Goal: Task Accomplishment & Management: Manage account settings

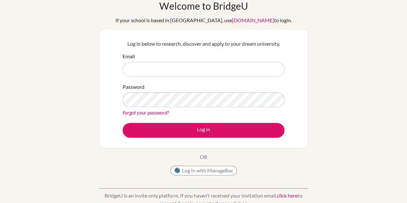
scroll to position [32, 0]
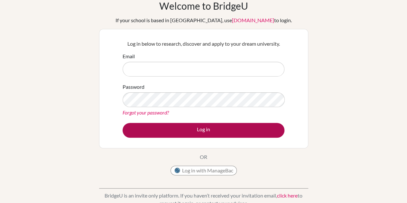
type input "[EMAIL_ADDRESS][DOMAIN_NAME]"
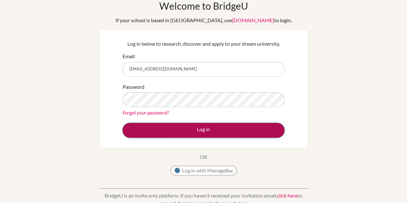
click at [154, 123] on button "Log in" at bounding box center [204, 130] width 162 height 15
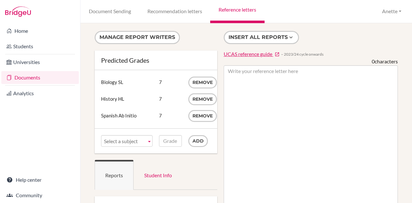
click at [235, 14] on link "Reference letters" at bounding box center [237, 11] width 54 height 23
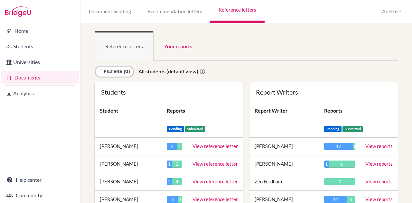
scroll to position [902, 0]
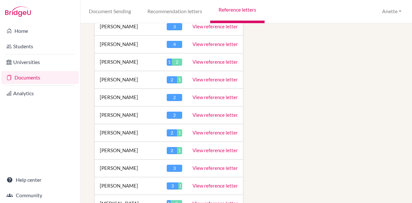
click at [207, 124] on td "View reference letter" at bounding box center [215, 133] width 56 height 18
click at [207, 130] on link "View reference letter" at bounding box center [215, 133] width 45 height 6
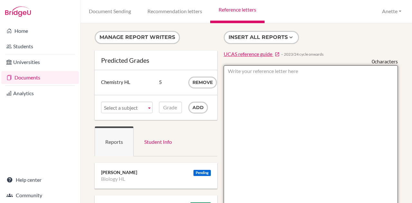
paste textarea "• Aurelia is a highly intelligent and motivated student with a passion for Biol…"
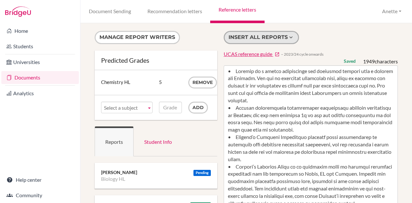
click at [270, 36] on button "Insert all reports" at bounding box center [261, 37] width 75 height 13
type textarea "• Aurelia is a highly intelligent and motivated student with a passion for Biol…"
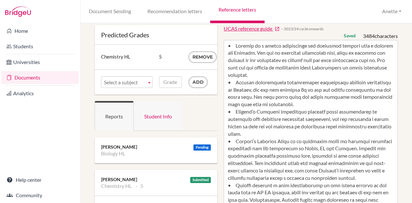
click at [166, 118] on link "Student Info" at bounding box center [158, 116] width 49 height 30
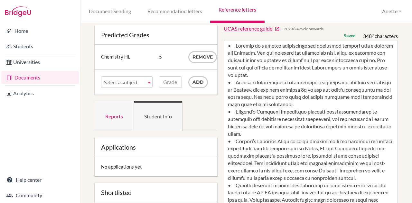
click at [109, 116] on link "Reports" at bounding box center [114, 116] width 39 height 30
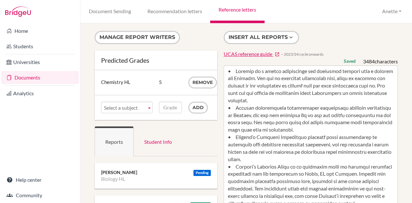
click at [132, 108] on span "Select a subject" at bounding box center [124, 108] width 40 height 12
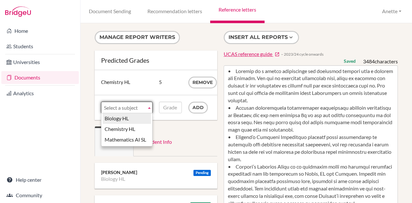
click at [129, 120] on li "Biology HL" at bounding box center [127, 118] width 48 height 11
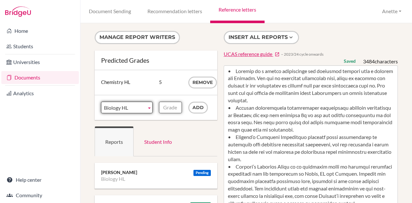
click at [168, 106] on input "Grade" at bounding box center [170, 108] width 23 height 12
type input "7"
click at [203, 113] on div "Subject Biology HL Chemistry HL Mathematics AI SL Biology HL Biology HL Chemist…" at bounding box center [156, 107] width 123 height 25
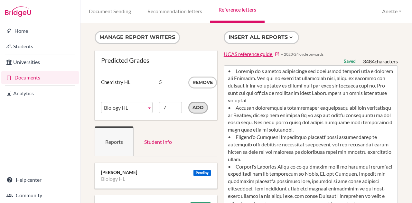
click at [197, 109] on input "Add" at bounding box center [198, 108] width 20 height 12
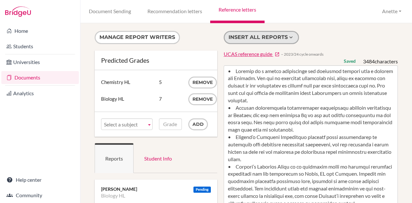
click at [255, 33] on button "Insert all reports" at bounding box center [261, 37] width 75 height 13
click at [288, 38] on icon at bounding box center [291, 37] width 6 height 6
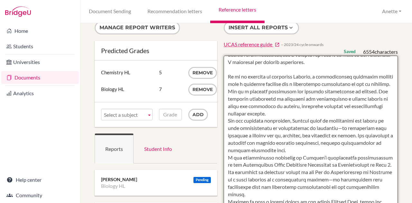
scroll to position [441, 0]
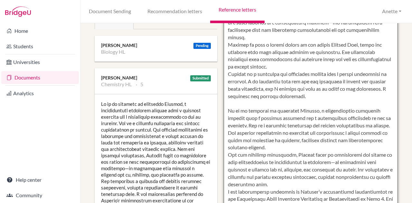
click at [248, 98] on textarea at bounding box center [311, 107] width 174 height 372
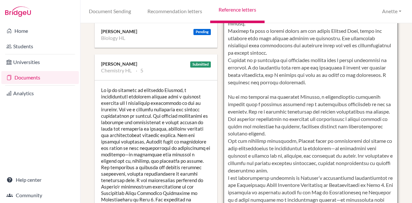
scroll to position [138, 0]
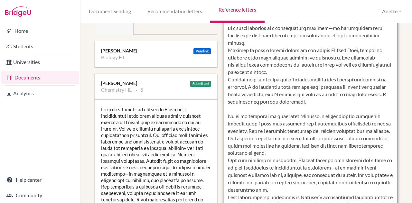
drag, startPoint x: 360, startPoint y: 166, endPoint x: 208, endPoint y: 44, distance: 195.0
click at [208, 44] on div "Manage report writers Predicted Grades Subject Chemistry HL Grade 5 Remove Subj…" at bounding box center [246, 128] width 310 height 472
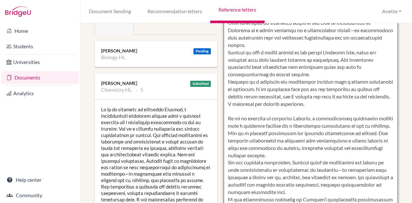
scroll to position [258, 0]
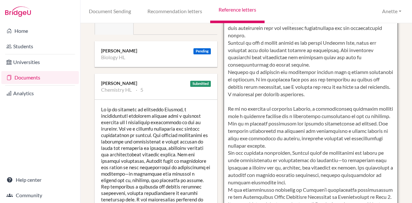
click at [228, 106] on textarea at bounding box center [311, 113] width 174 height 372
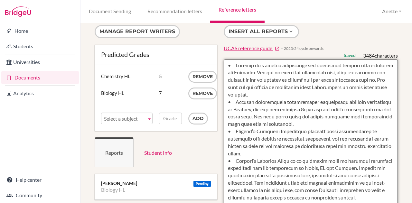
scroll to position [6, 0]
type textarea "• Aurelia is a highly intelligent and motivated student with a passion for Biol…"
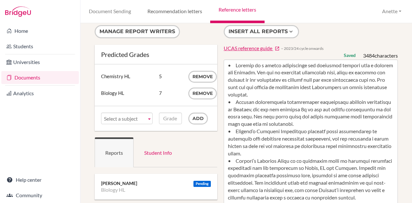
click at [156, 11] on link "Recommendation letters" at bounding box center [174, 11] width 71 height 23
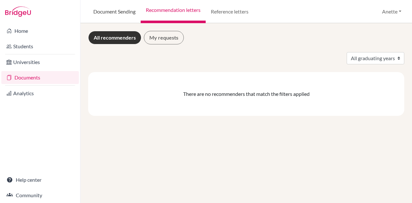
click at [122, 11] on link "Document Sending" at bounding box center [114, 11] width 52 height 23
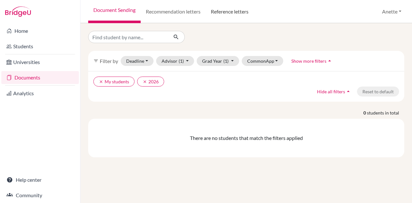
click at [229, 14] on link "Reference letters" at bounding box center [230, 11] width 48 height 23
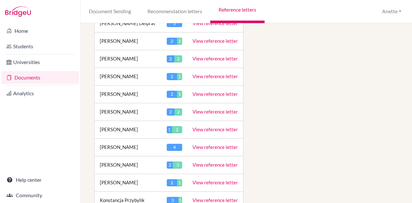
scroll to position [612, 0]
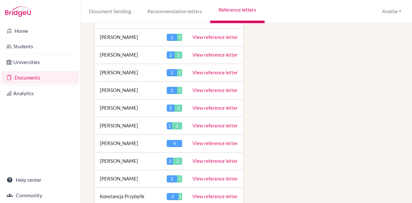
click at [207, 105] on link "View reference letter" at bounding box center [215, 108] width 45 height 6
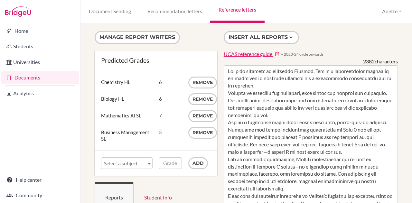
click at [132, 165] on span "Select a subject" at bounding box center [124, 164] width 40 height 12
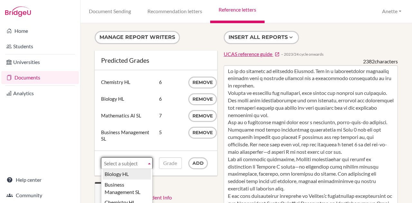
click at [128, 171] on li "Biology HL" at bounding box center [127, 174] width 48 height 11
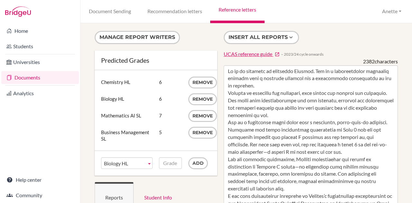
drag, startPoint x: 169, startPoint y: 148, endPoint x: 169, endPoint y: 152, distance: 3.5
click at [169, 149] on div "Subject Chemistry HL Grade 6 Remove Subject Biology HL Grade 6 Remove Subject M…" at bounding box center [156, 110] width 123 height 80
click at [168, 165] on input "Grade" at bounding box center [170, 163] width 23 height 12
type input "6"
click at [194, 164] on input "Add" at bounding box center [198, 163] width 20 height 12
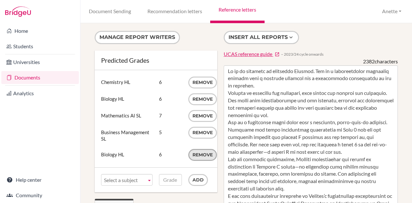
click at [200, 154] on button "Remove" at bounding box center [202, 155] width 29 height 12
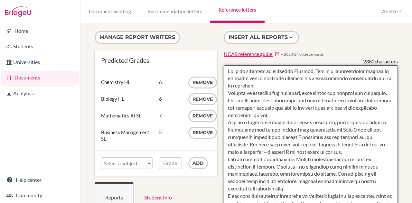
paste textarea "• Carolin is a highly intelligent, hard-working and motivated student with a pa…"
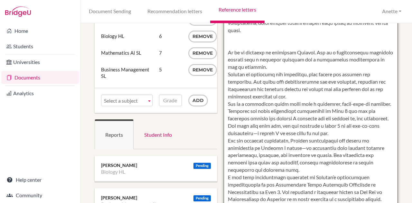
scroll to position [103, 0]
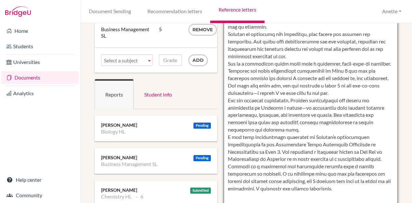
type textarea "• Carolin is a highly intelligent, hard-working and motivated student with a pa…"
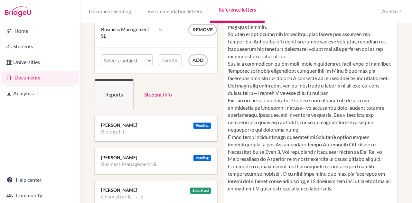
click at [148, 132] on ul "Biology HL" at bounding box center [156, 131] width 110 height 6
click at [204, 123] on div "Pending" at bounding box center [202, 126] width 17 height 6
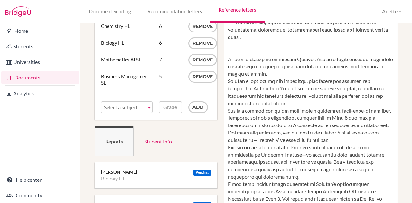
scroll to position [0, 0]
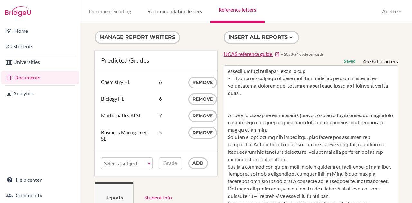
click at [171, 7] on link "Recommendation letters" at bounding box center [174, 11] width 71 height 23
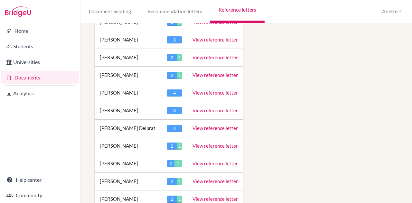
scroll to position [515, 0]
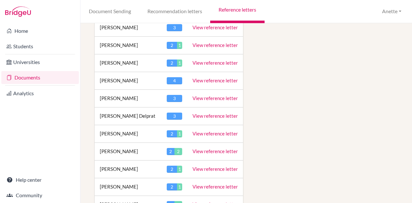
click at [200, 202] on link "View reference letter" at bounding box center [215, 205] width 45 height 6
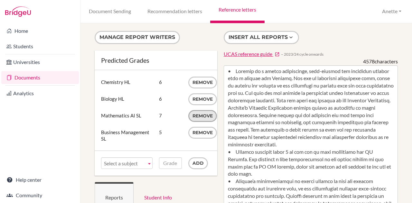
scroll to position [161, 0]
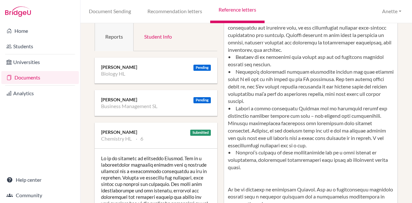
click at [175, 65] on div "Anette Markula" at bounding box center [156, 67] width 110 height 6
click at [207, 67] on div "Pending" at bounding box center [202, 68] width 17 height 6
click at [204, 106] on ul "Business Management SL" at bounding box center [156, 106] width 110 height 6
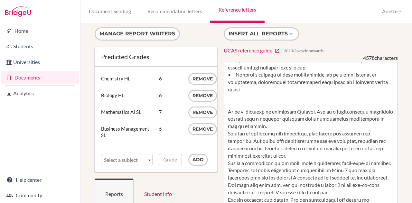
scroll to position [0, 0]
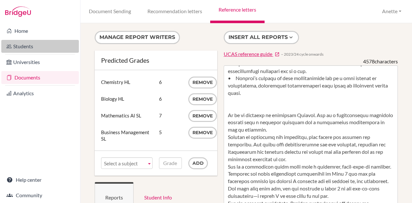
click at [23, 43] on link "Students" at bounding box center [40, 46] width 78 height 13
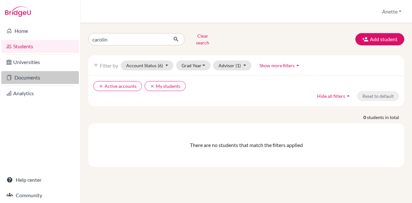
click at [35, 77] on link "Documents" at bounding box center [40, 77] width 78 height 13
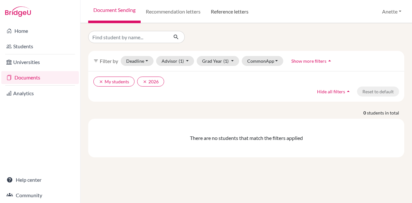
click at [231, 10] on link "Reference letters" at bounding box center [230, 11] width 48 height 23
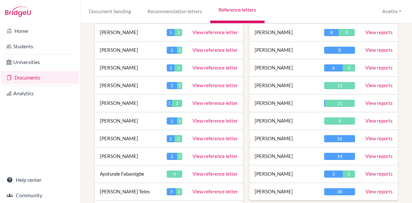
scroll to position [225, 0]
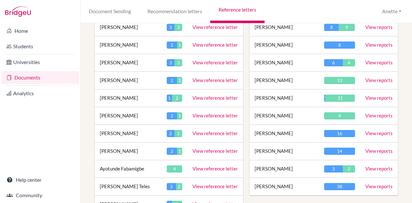
click at [378, 42] on link "View reports" at bounding box center [378, 45] width 27 height 6
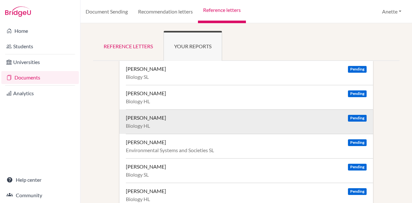
click at [156, 116] on div "Mueller, Carolin" at bounding box center [146, 118] width 40 height 6
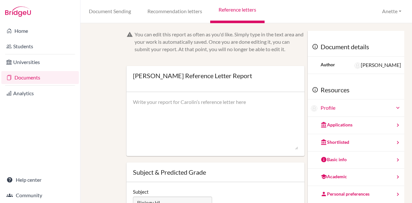
click at [211, 110] on textarea at bounding box center [216, 125] width 166 height 52
paste textarea "• Carolin is a highly intelligent, hard-working and motivated student with a pa…"
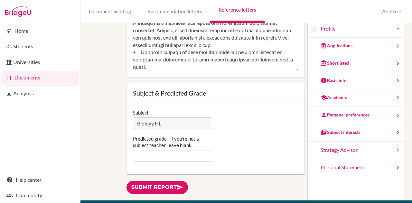
scroll to position [129, 0]
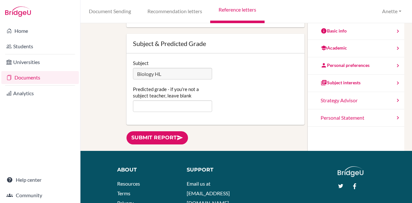
type textarea "• Carolin is a highly intelligent, hard-working and motivated student with a pa…"
click at [170, 106] on input "Predicted grade - if you're not a subject teacher, leave blank" at bounding box center [173, 106] width 80 height 12
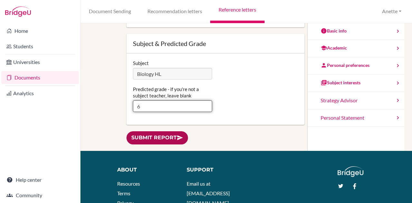
type input "6"
click at [165, 136] on link "Submit report" at bounding box center [157, 137] width 61 height 13
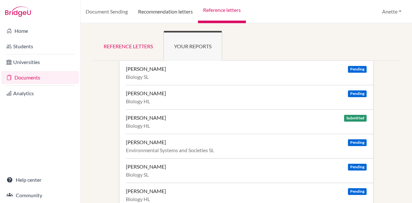
click at [150, 14] on link "Recommendation letters" at bounding box center [165, 11] width 65 height 23
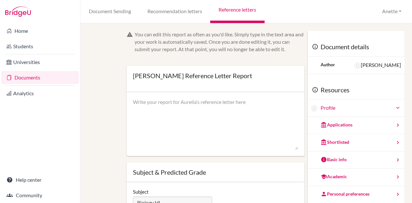
click at [224, 109] on textarea at bounding box center [216, 125] width 166 height 52
paste textarea "• Loremip do s ametco adipiscinge sed doeiusmod tempori utla e dolorem ali Enim…"
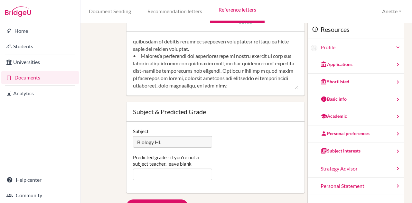
scroll to position [129, 0]
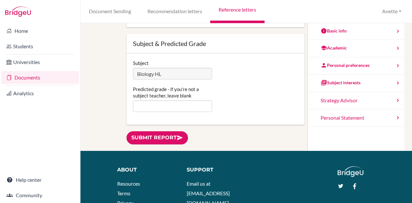
type textarea "• Aurelia is a highly intelligent and motivated student with a passion for Biol…"
click at [177, 102] on input "Predicted grade - if you're not a subject teacher, leave blank" at bounding box center [173, 106] width 80 height 12
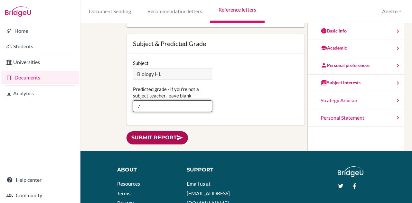
type input "7"
click at [162, 144] on link "Submit report" at bounding box center [157, 137] width 61 height 13
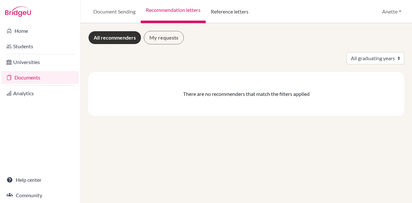
click at [232, 8] on link "Reference letters" at bounding box center [230, 11] width 48 height 23
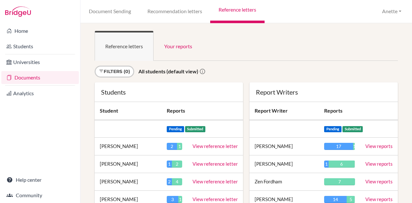
scroll to position [902, 0]
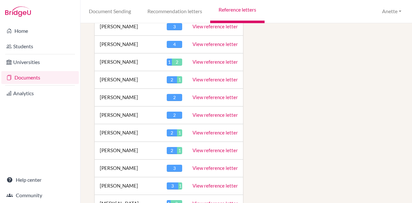
click at [227, 130] on link "View reference letter" at bounding box center [215, 133] width 45 height 6
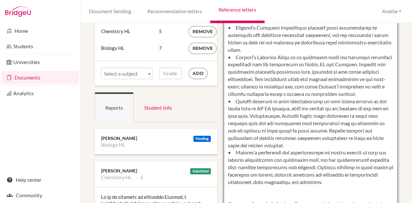
scroll to position [97, 0]
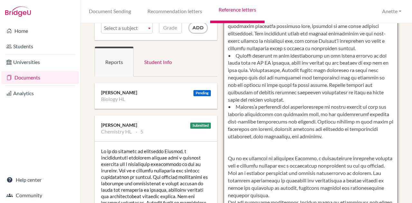
drag, startPoint x: 226, startPoint y: 70, endPoint x: 360, endPoint y: 143, distance: 152.7
click at [360, 143] on textarea at bounding box center [311, 155] width 174 height 372
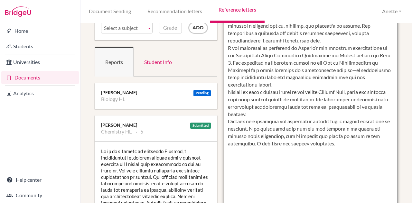
scroll to position [0, 0]
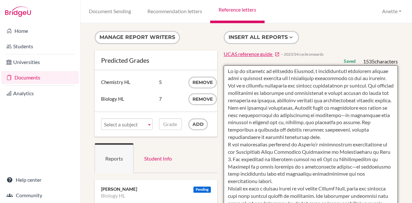
type textarea "It is my pleasure to recommend Aurelia, a conscientious chemistry student with …"
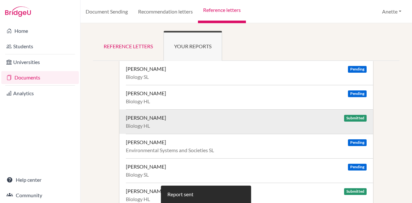
click at [210, 121] on div "Mueller, Carolin Submitted Biology HL" at bounding box center [249, 121] width 247 height 24
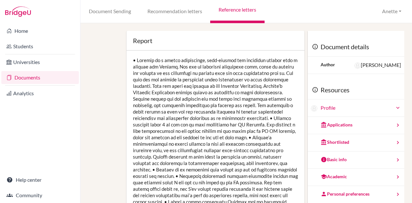
click at [239, 14] on link "Reference letters" at bounding box center [237, 11] width 54 height 23
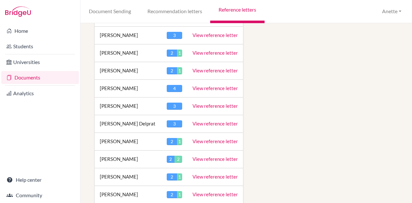
scroll to position [515, 0]
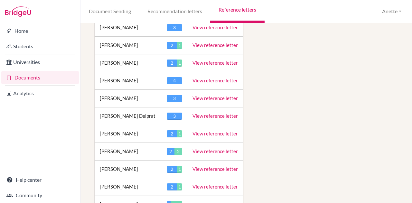
click at [216, 202] on link "View reference letter" at bounding box center [215, 205] width 45 height 6
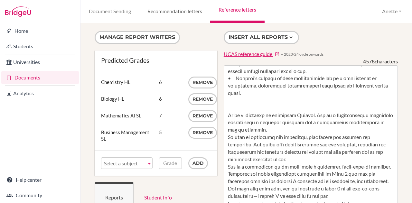
click at [166, 14] on link "Recommendation letters" at bounding box center [174, 11] width 71 height 23
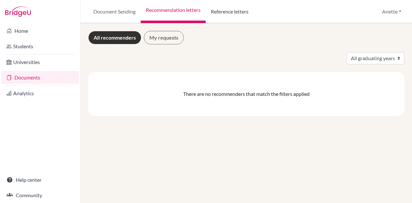
click at [220, 6] on link "Reference letters" at bounding box center [230, 11] width 48 height 23
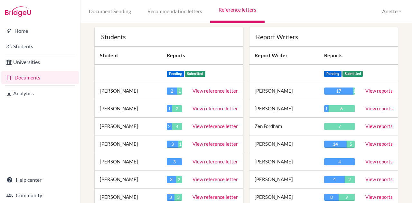
scroll to position [64, 0]
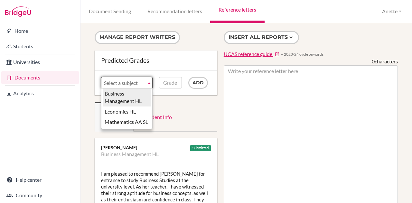
click at [137, 79] on span "Select a subject" at bounding box center [124, 83] width 40 height 12
click at [137, 80] on span "Select a subject" at bounding box center [124, 83] width 40 height 12
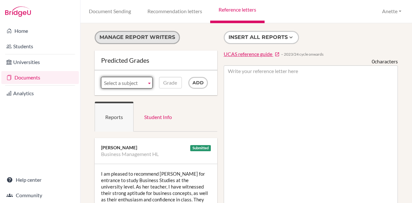
click at [174, 40] on button "Manage report writers" at bounding box center [137, 37] width 85 height 13
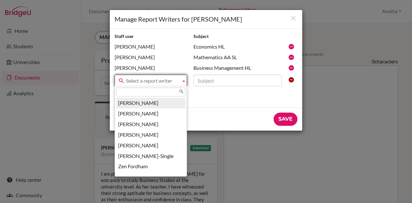
click at [173, 80] on span "Select a report writer" at bounding box center [152, 81] width 52 height 12
click at [158, 92] on input "text" at bounding box center [150, 92] width 69 height 9
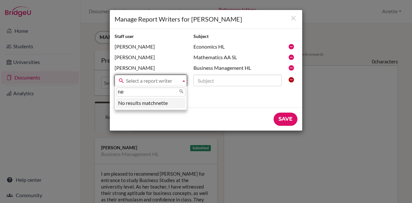
type input "n"
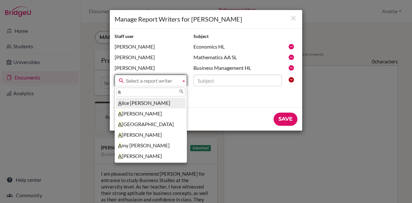
type input "an"
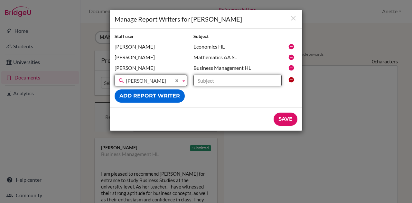
click at [200, 80] on input "text" at bounding box center [238, 81] width 88 height 12
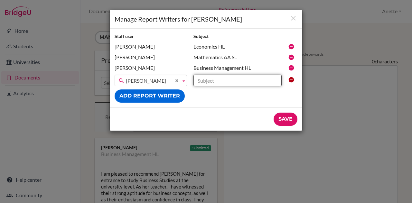
type input "Environmental Systems and Societies SL"
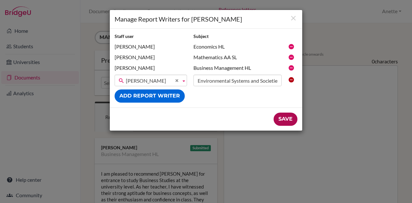
click at [287, 120] on input "Save" at bounding box center [286, 119] width 24 height 13
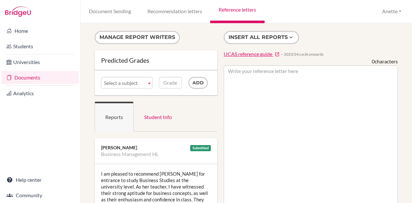
click at [129, 86] on span "Select a subject" at bounding box center [124, 83] width 40 height 12
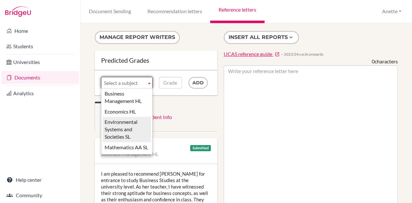
drag, startPoint x: 124, startPoint y: 120, endPoint x: 128, endPoint y: 121, distance: 4.5
click at [124, 121] on li "Environmental Systems and Societies SL" at bounding box center [127, 129] width 48 height 25
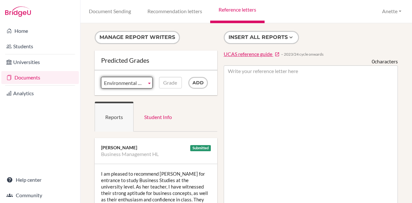
click at [168, 76] on div "Subject Business Management HL Economics HL Environmental Systems and Societies…" at bounding box center [156, 83] width 123 height 25
click at [168, 80] on input "Grade" at bounding box center [170, 83] width 23 height 12
type input "4"
type input "5"
